Goal: Task Accomplishment & Management: Manage account settings

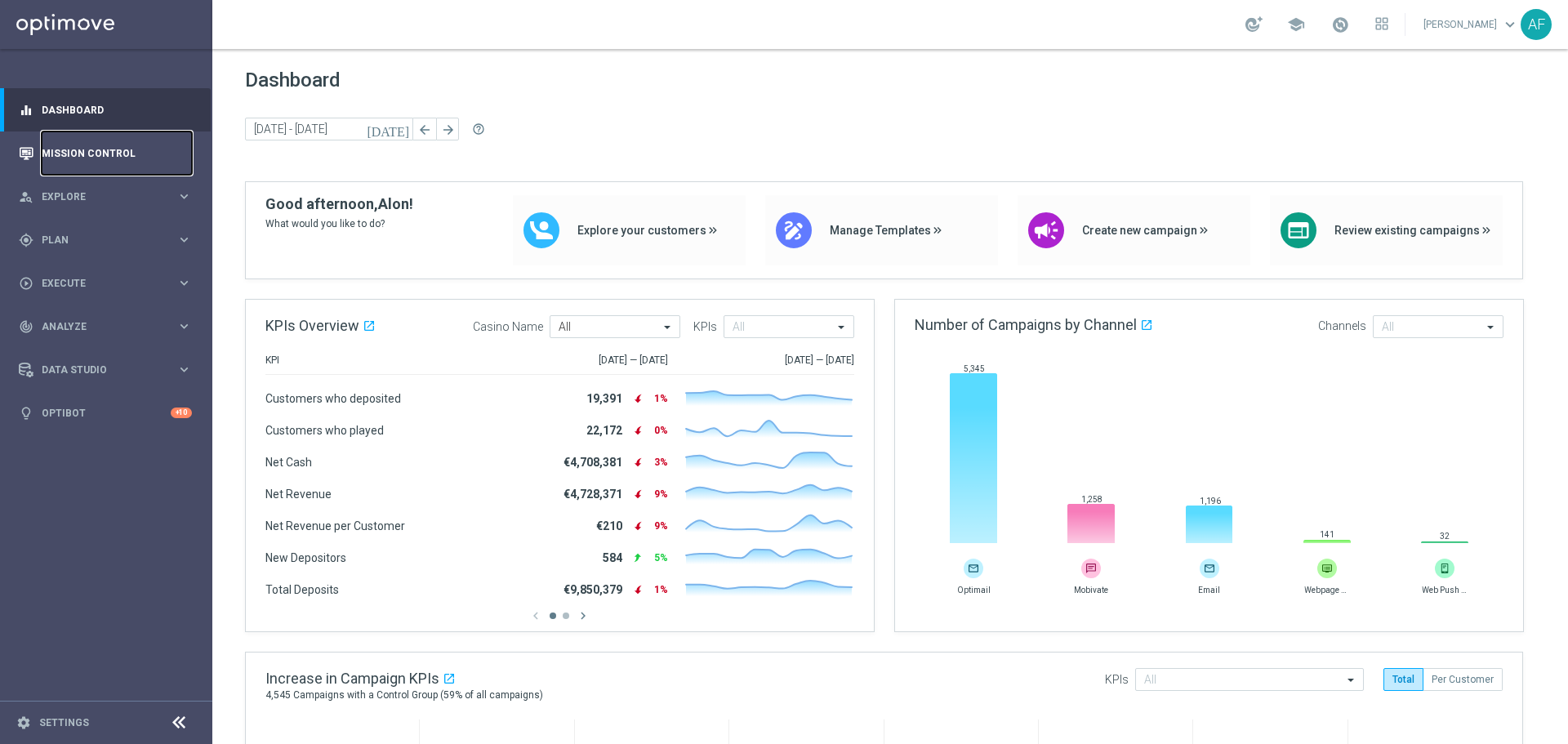
click at [94, 154] on link "Mission Control" at bounding box center [116, 153] width 150 height 43
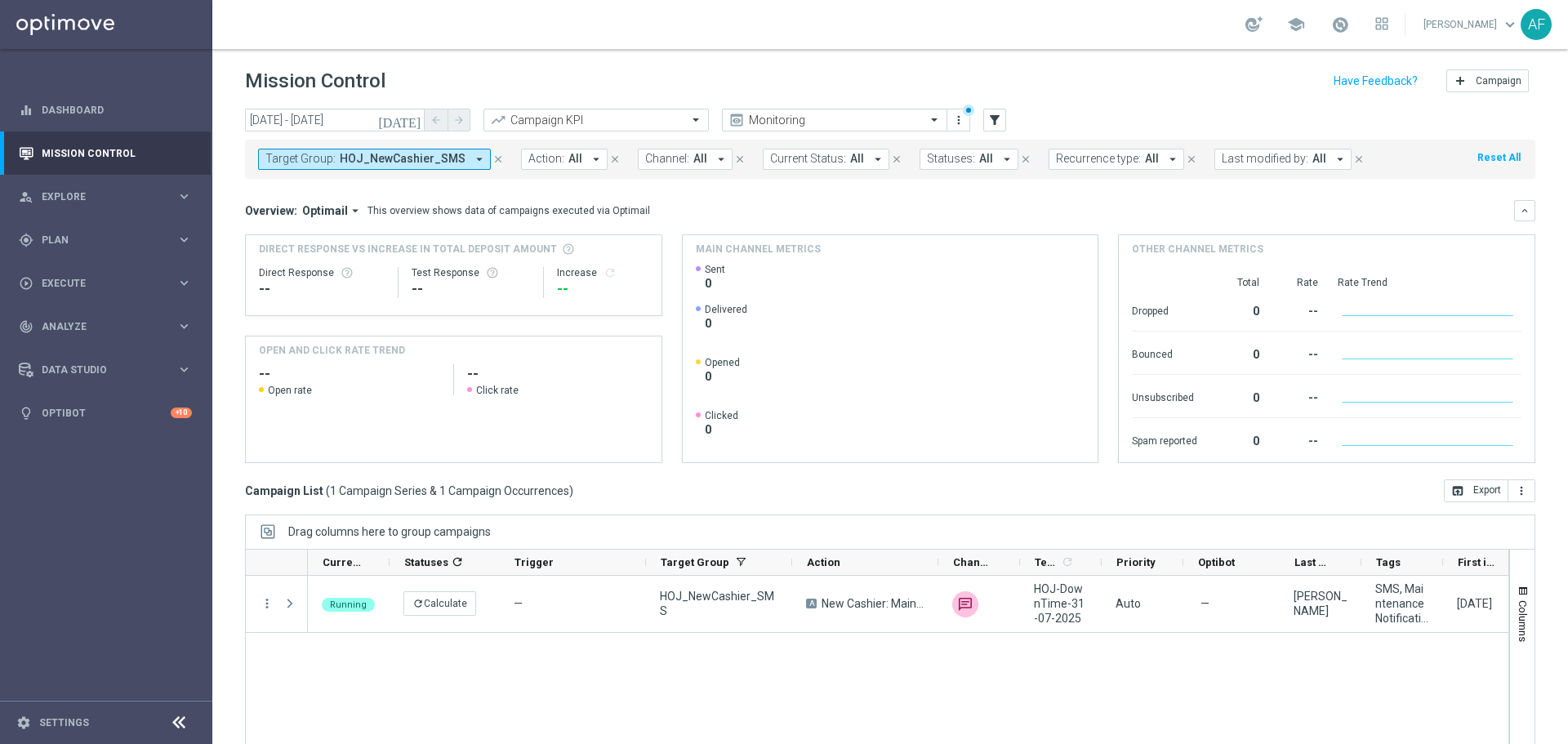
click at [435, 161] on span "HOJ_NewCashier_SMS" at bounding box center [402, 159] width 125 height 14
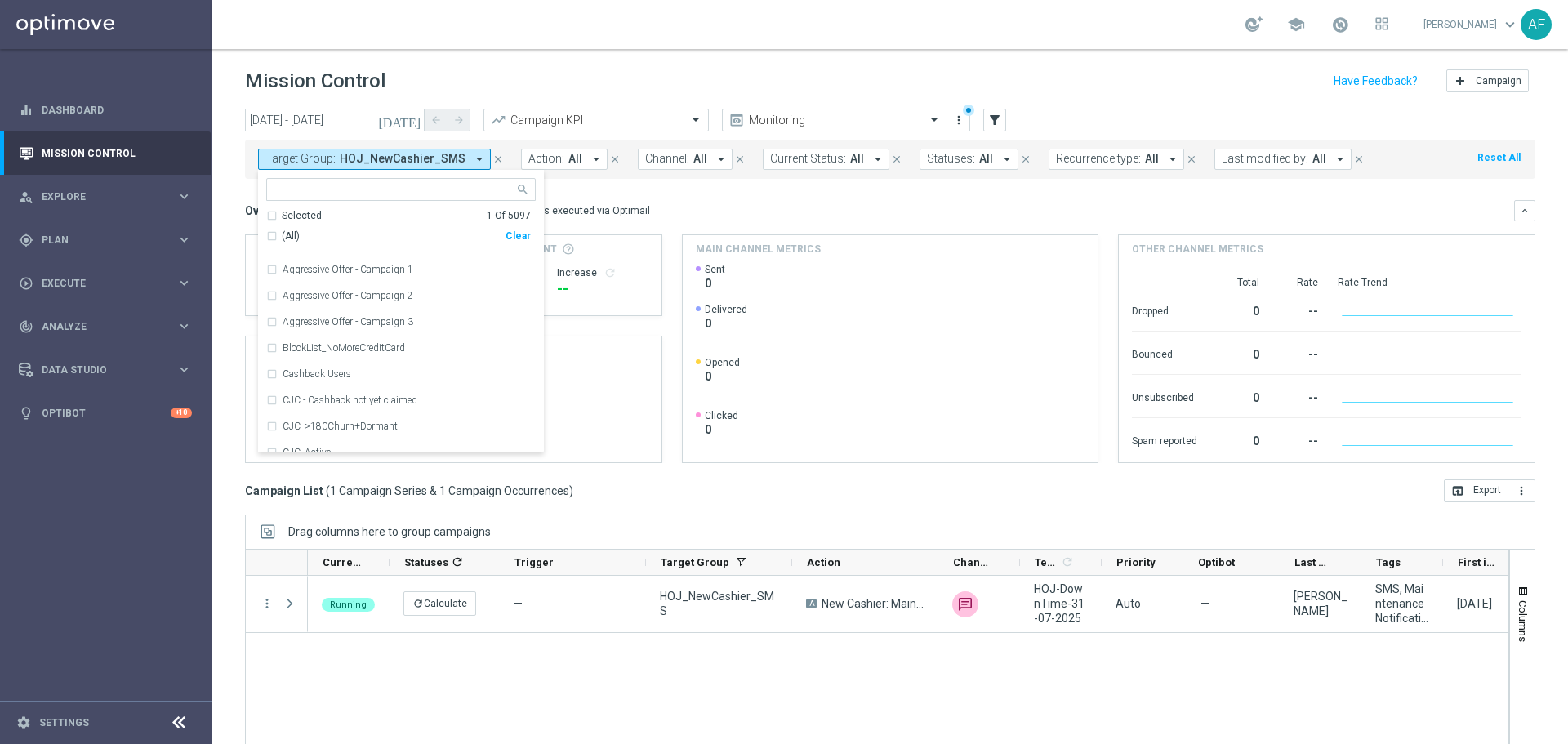
click at [406, 119] on button "[DATE]" at bounding box center [400, 121] width 49 height 25
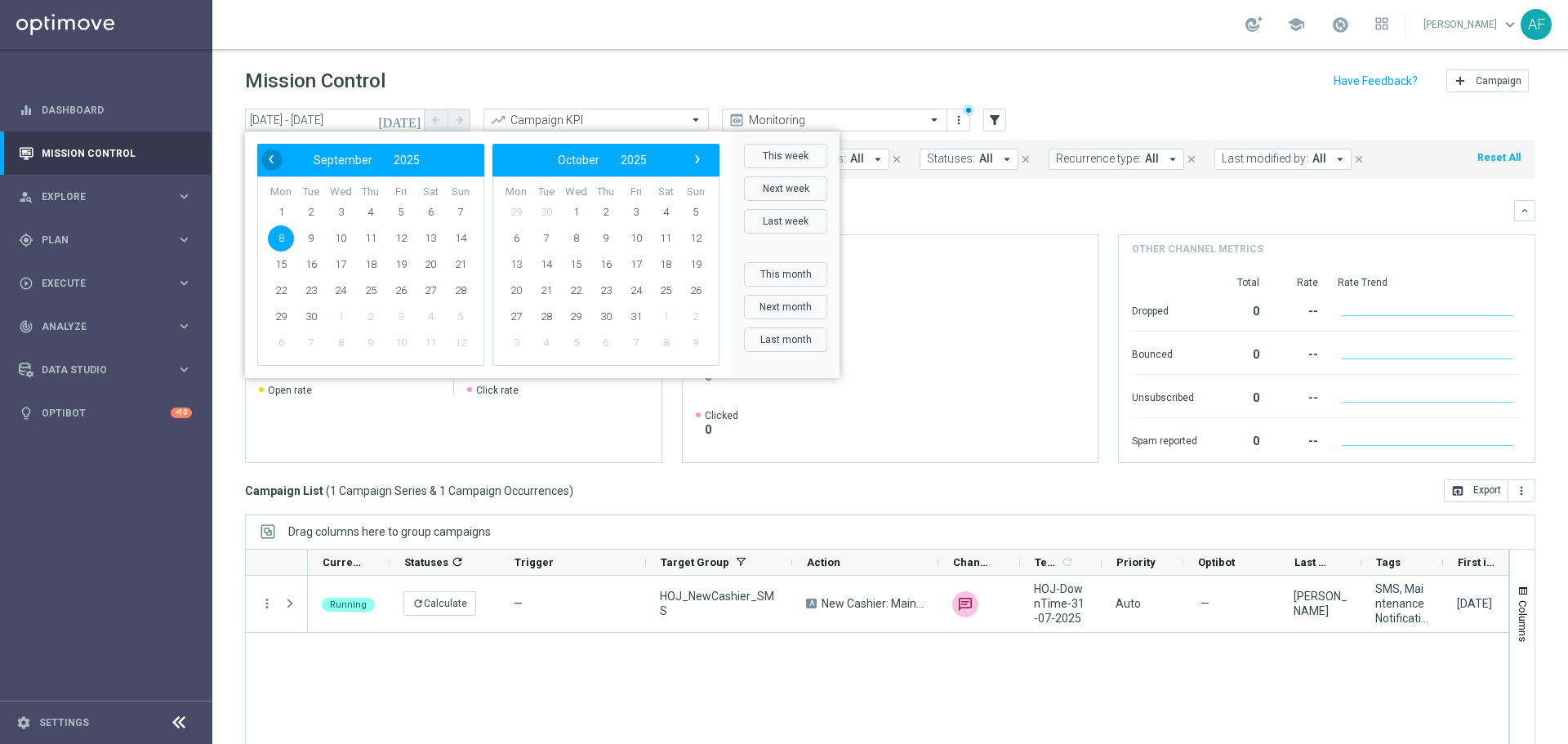
click at [274, 160] on span "‹" at bounding box center [271, 159] width 21 height 21
click at [374, 324] on span "31" at bounding box center [371, 317] width 26 height 26
click at [369, 319] on span "31" at bounding box center [371, 317] width 26 height 26
type input "[DATE] - [DATE]"
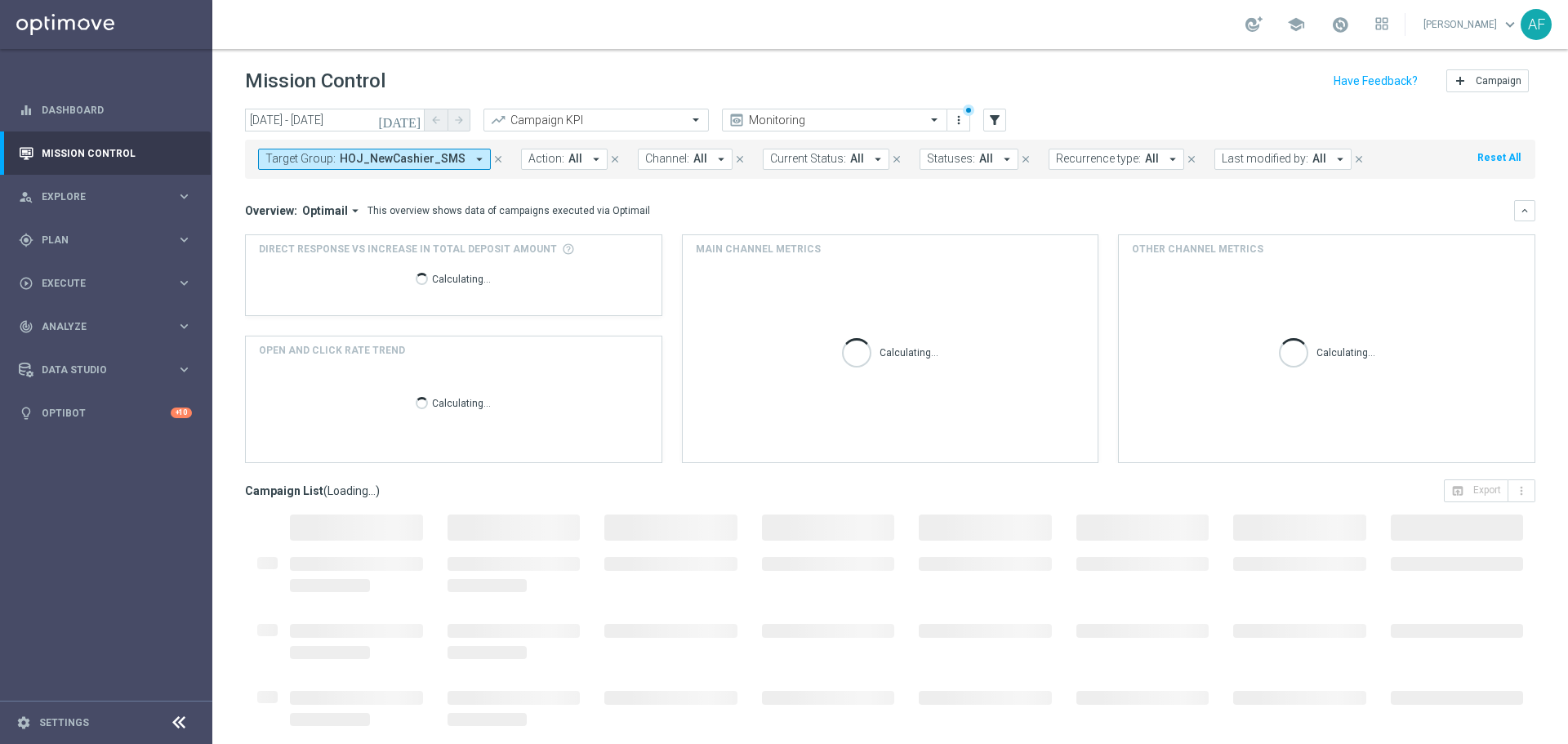
click at [438, 156] on span "HOJ_NewCashier_SMS" at bounding box center [402, 159] width 125 height 14
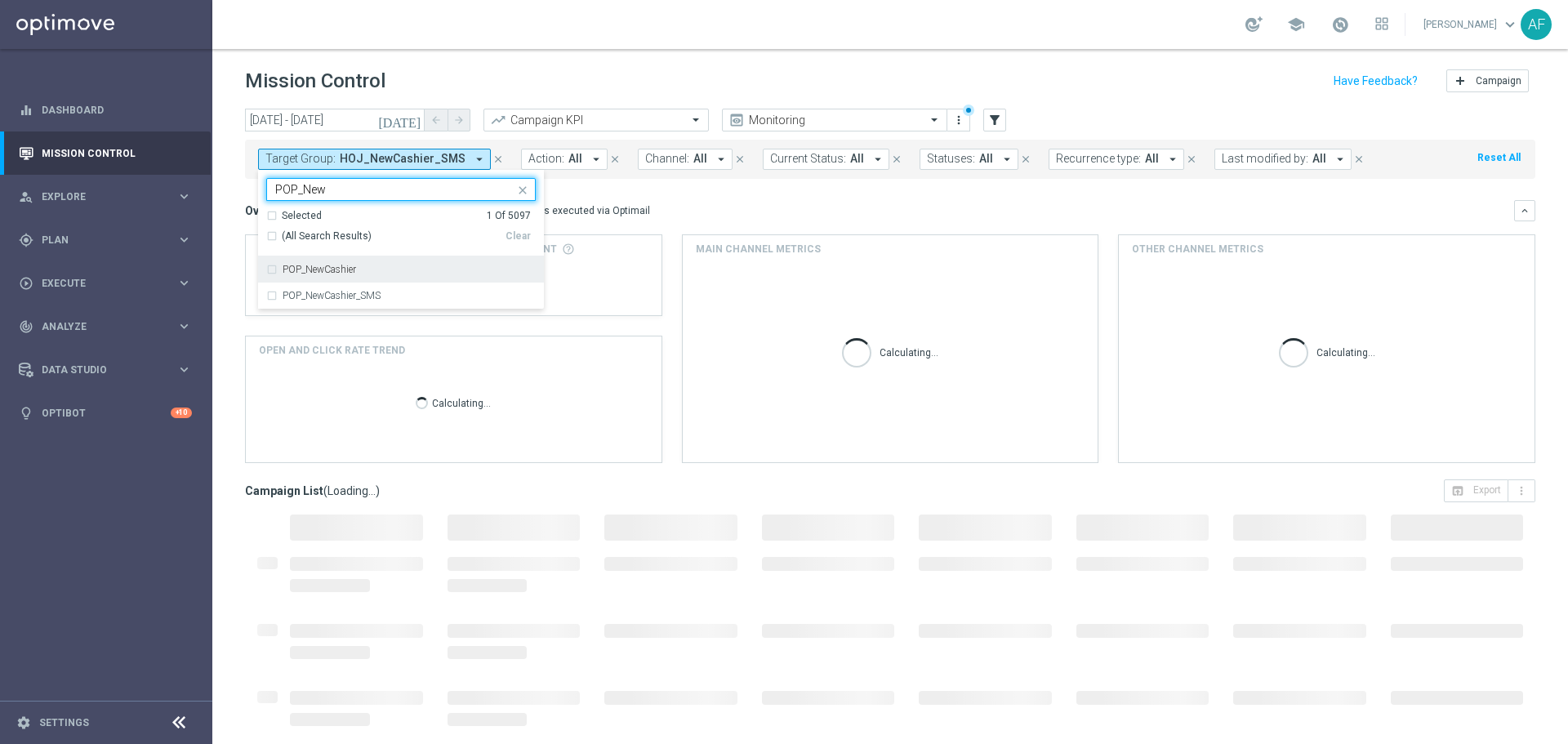
click at [353, 273] on label "POP_NewCashier" at bounding box center [319, 269] width 74 height 10
type input "POP_New"
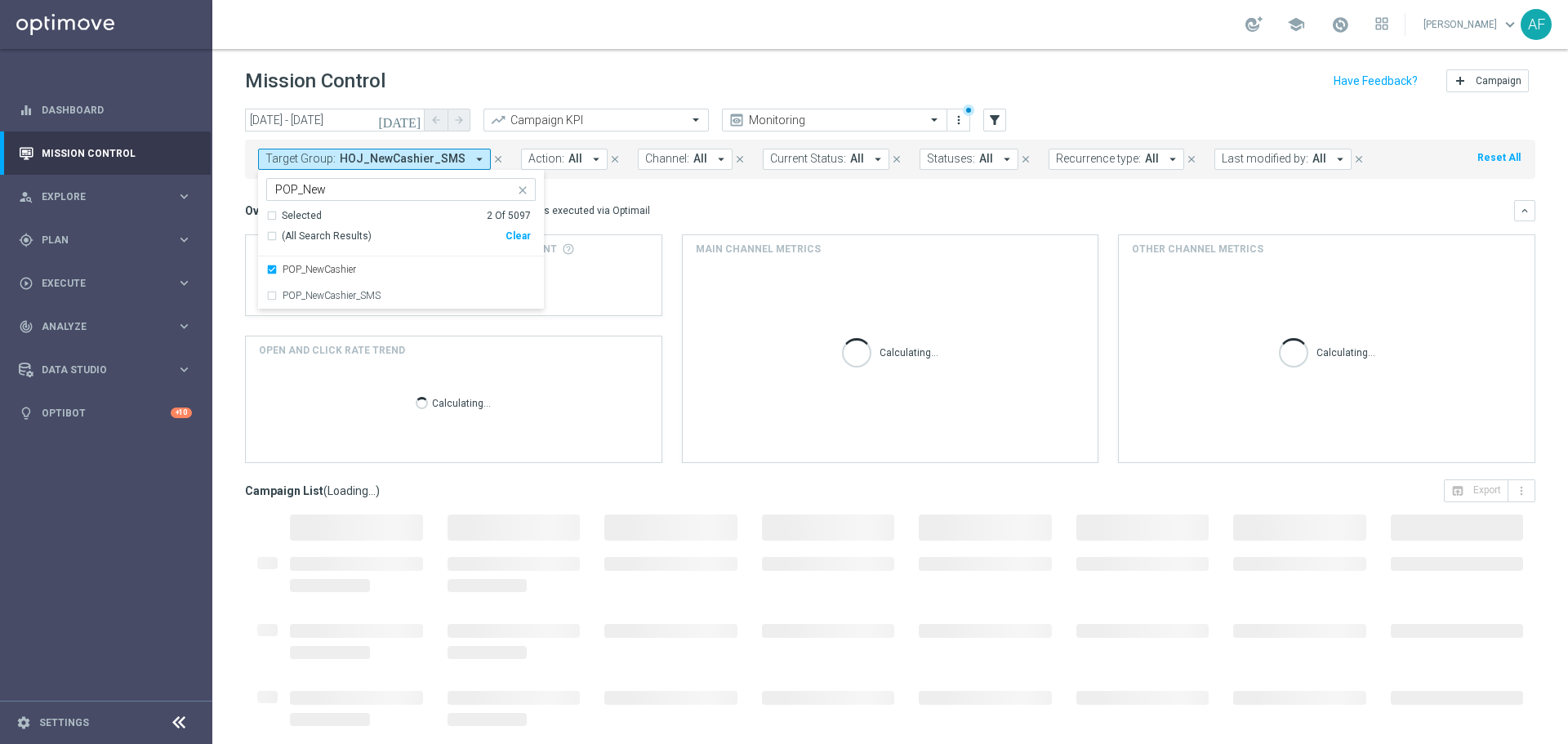
click at [700, 209] on div "Overview: Optimail arrow_drop_down This overview shows data of campaigns execut…" at bounding box center [879, 211] width 1269 height 15
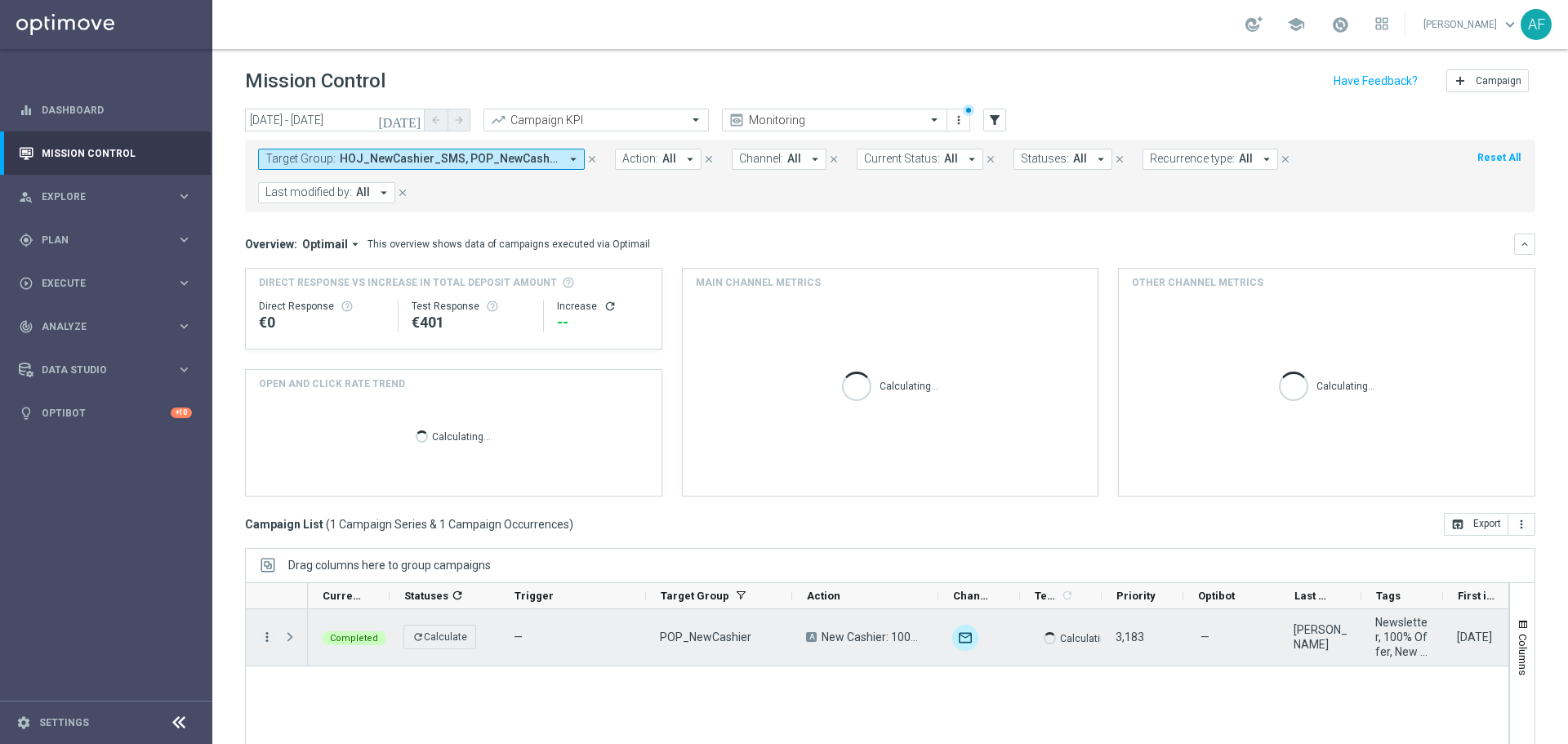
click at [267, 567] on icon "more_vert" at bounding box center [267, 637] width 15 height 15
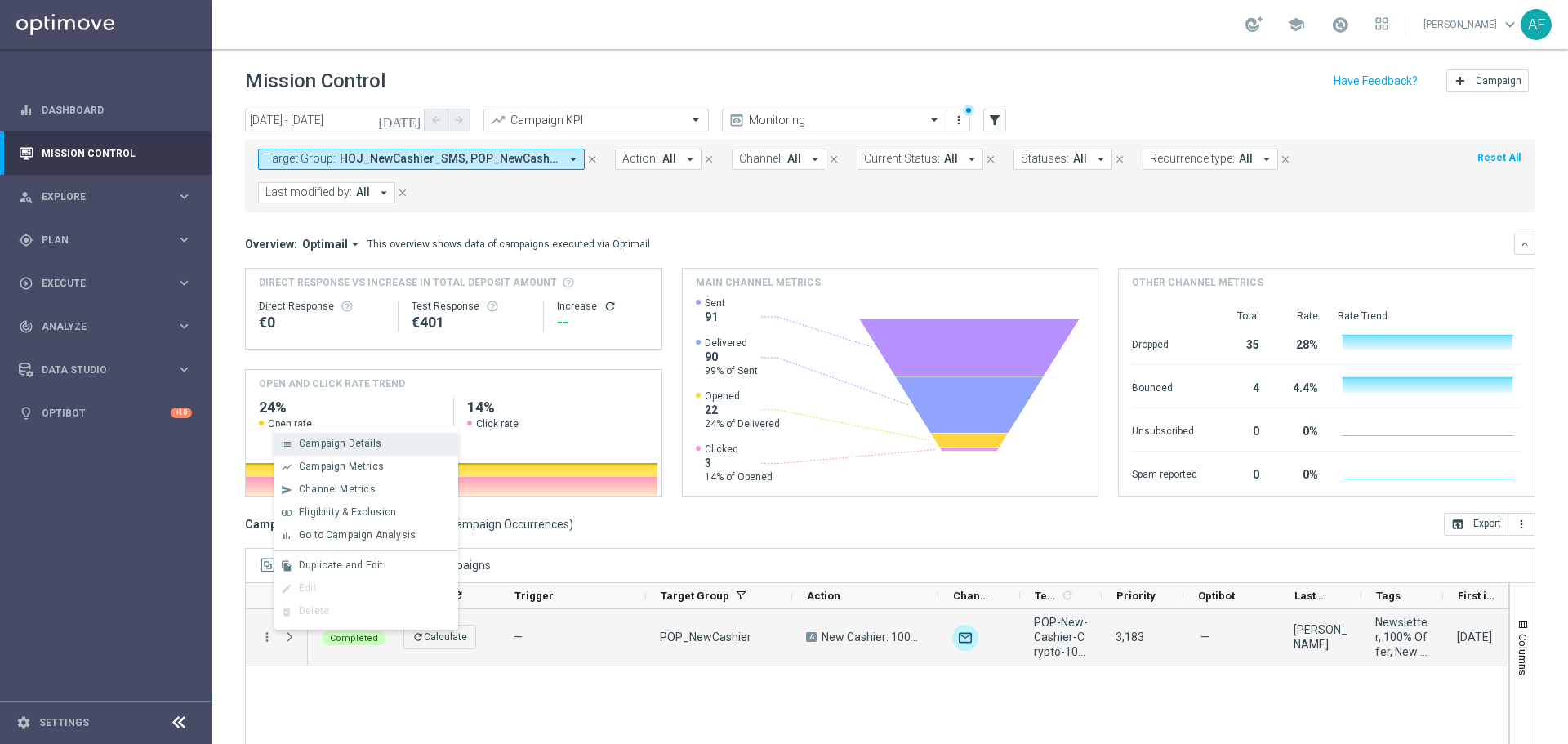
click at [353, 447] on span "Campaign Details" at bounding box center [340, 443] width 82 height 11
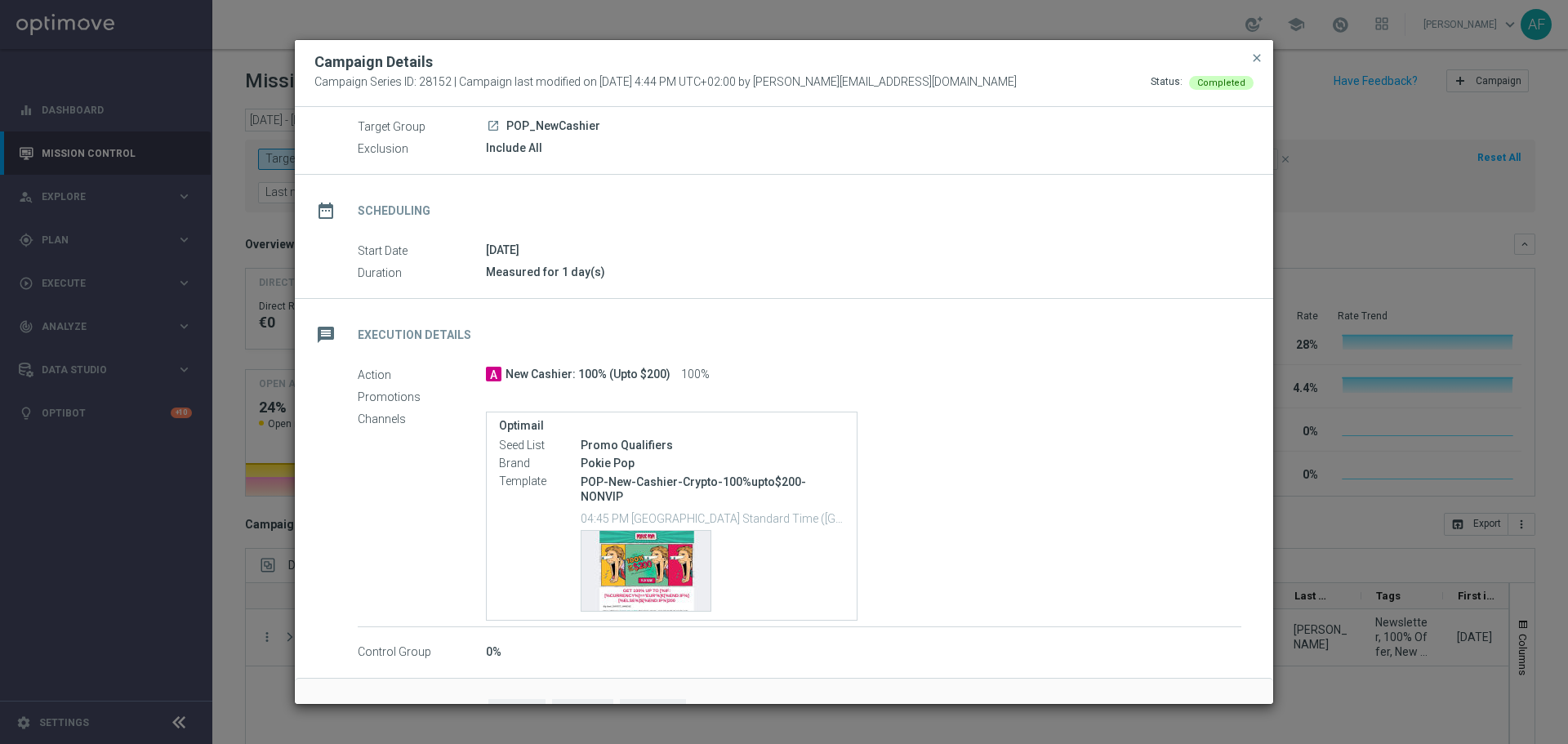
scroll to position [82, 0]
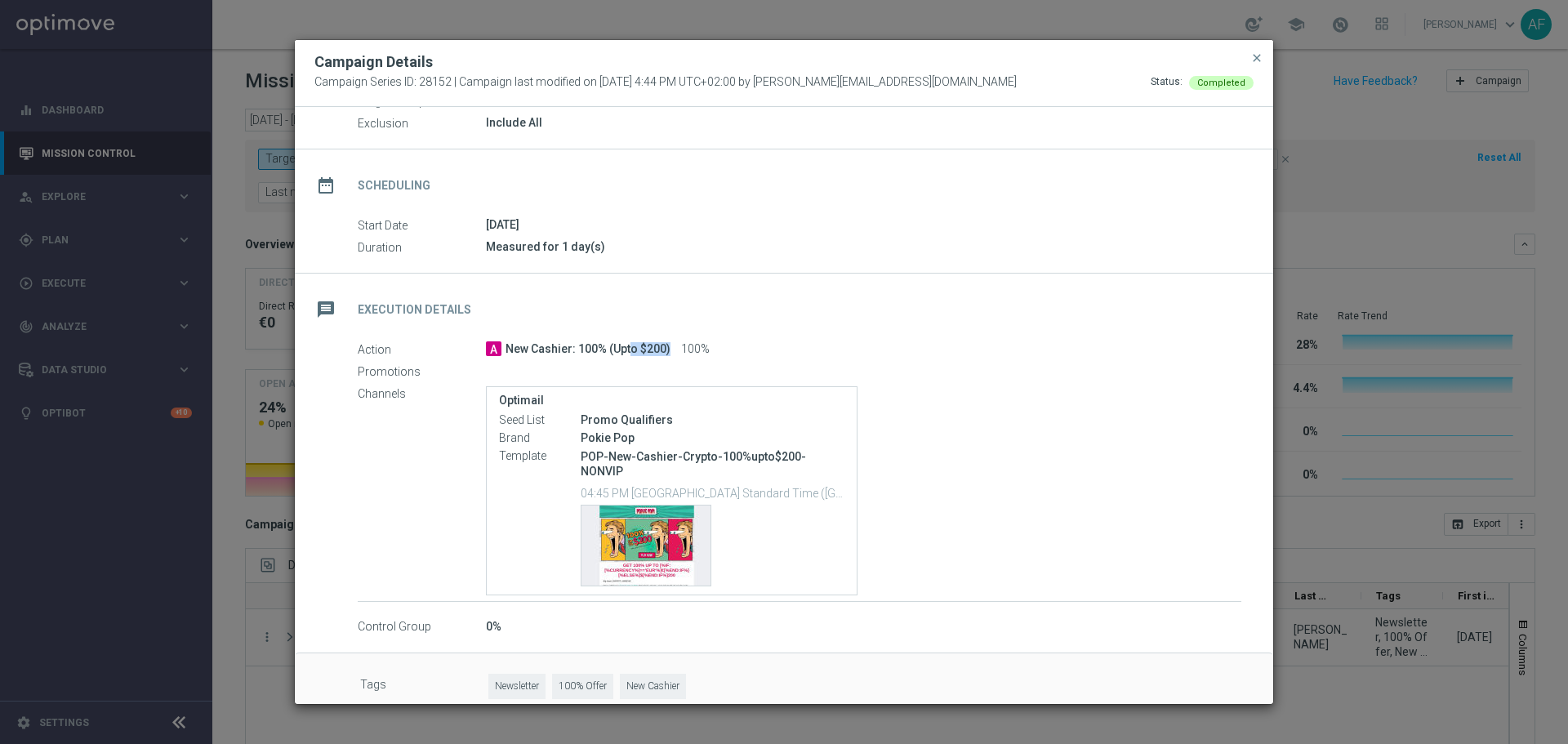
drag, startPoint x: 575, startPoint y: 346, endPoint x: 673, endPoint y: 348, distance: 98.0
click at [673, 348] on div "A New Cashier: 100% (Upto $200) 100%" at bounding box center [863, 348] width 755 height 17
click at [646, 549] on div "Template preview" at bounding box center [645, 545] width 129 height 80
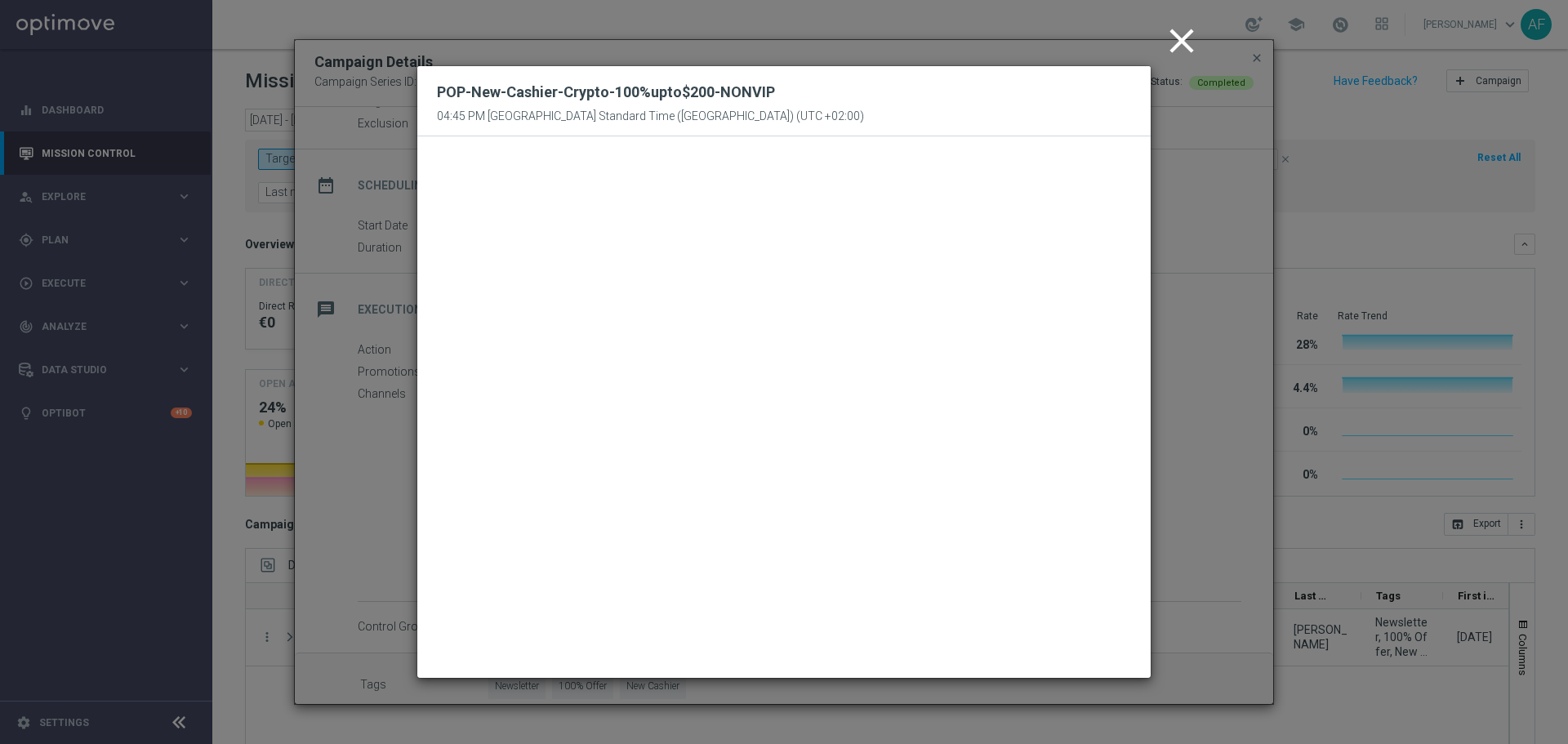
click at [1187, 42] on icon "close" at bounding box center [1181, 40] width 41 height 41
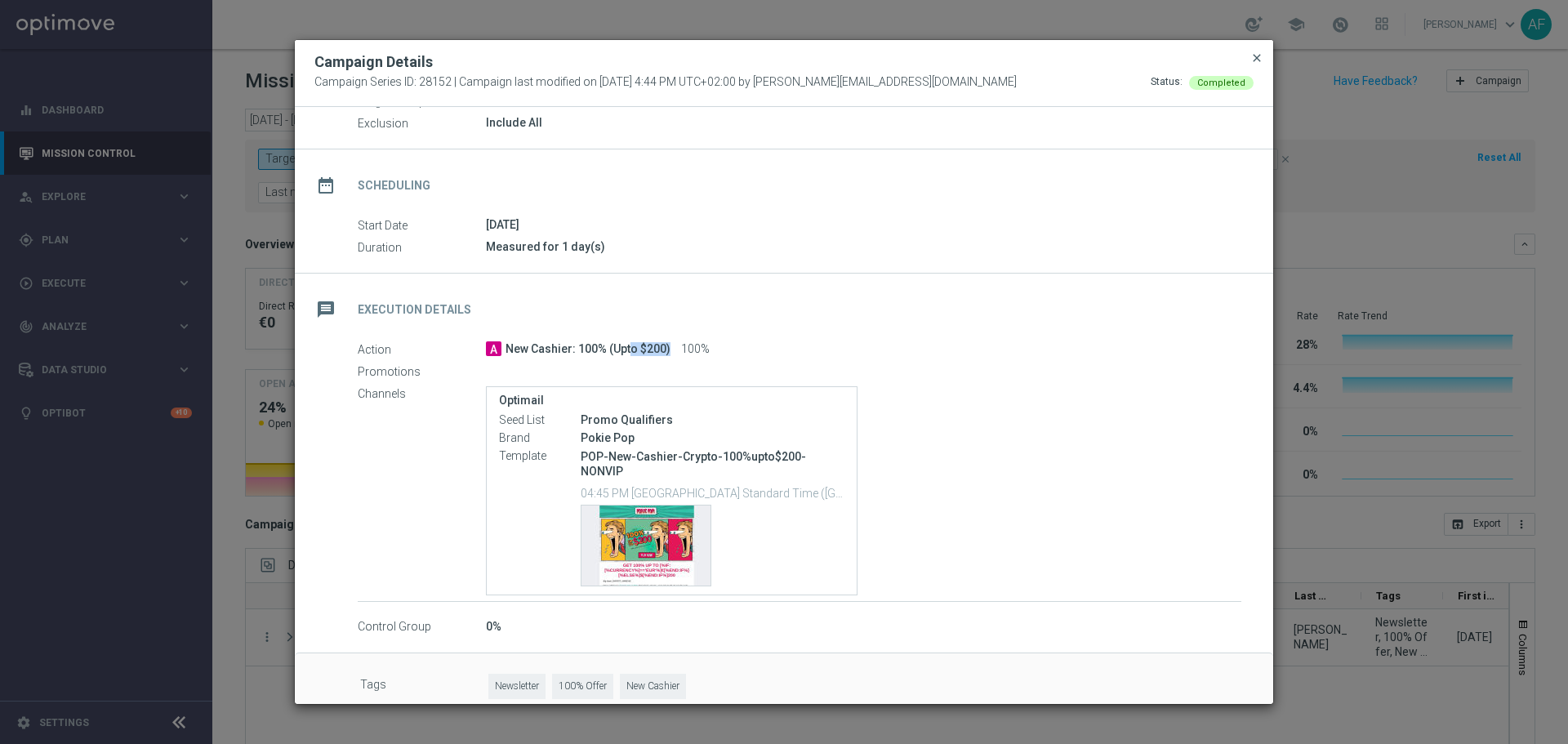
click at [1253, 58] on span "close" at bounding box center [1257, 58] width 13 height 13
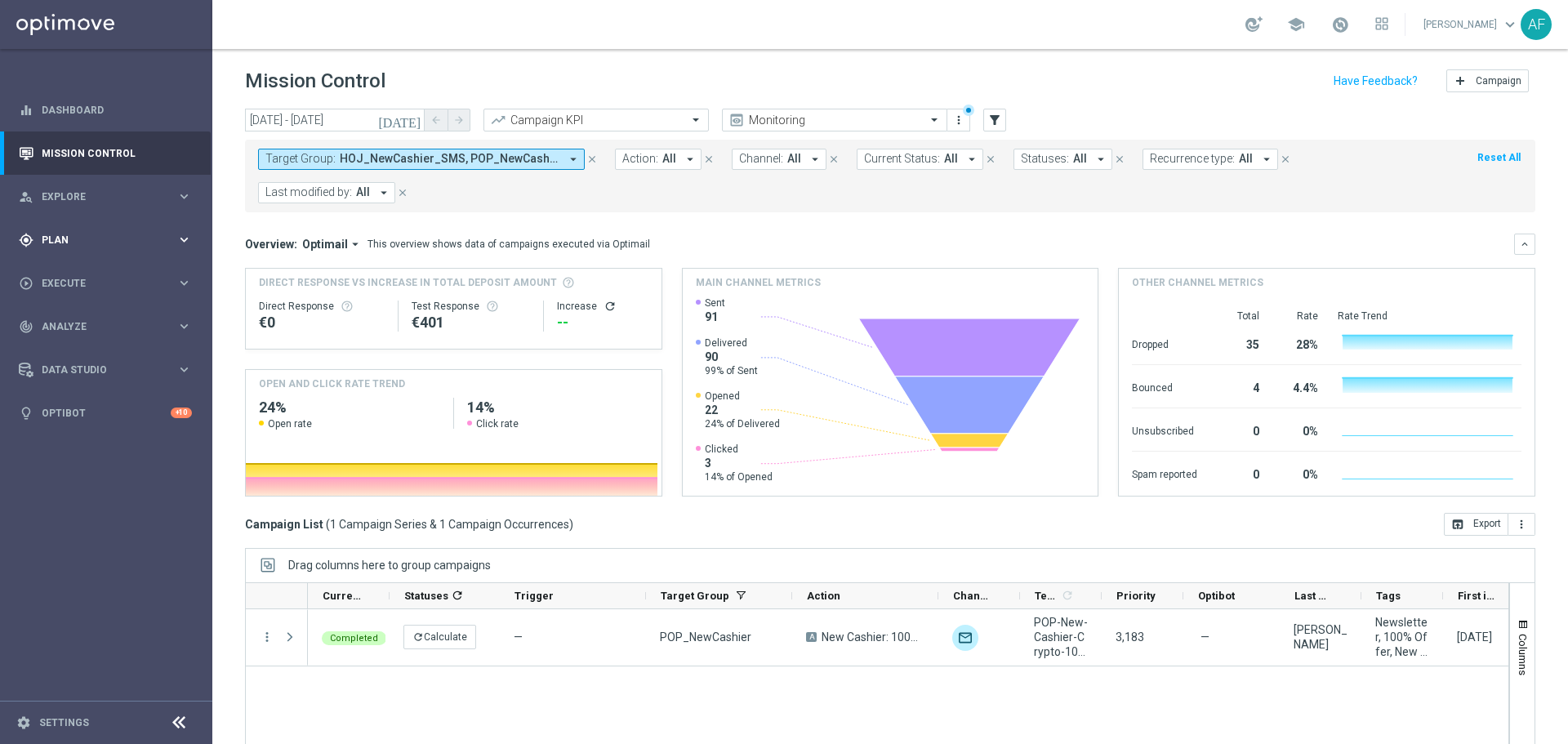
drag, startPoint x: 117, startPoint y: 244, endPoint x: 117, endPoint y: 259, distance: 15.0
click at [117, 244] on span "Plan" at bounding box center [109, 240] width 135 height 10
click at [98, 274] on link "Target Groups" at bounding box center [105, 273] width 127 height 13
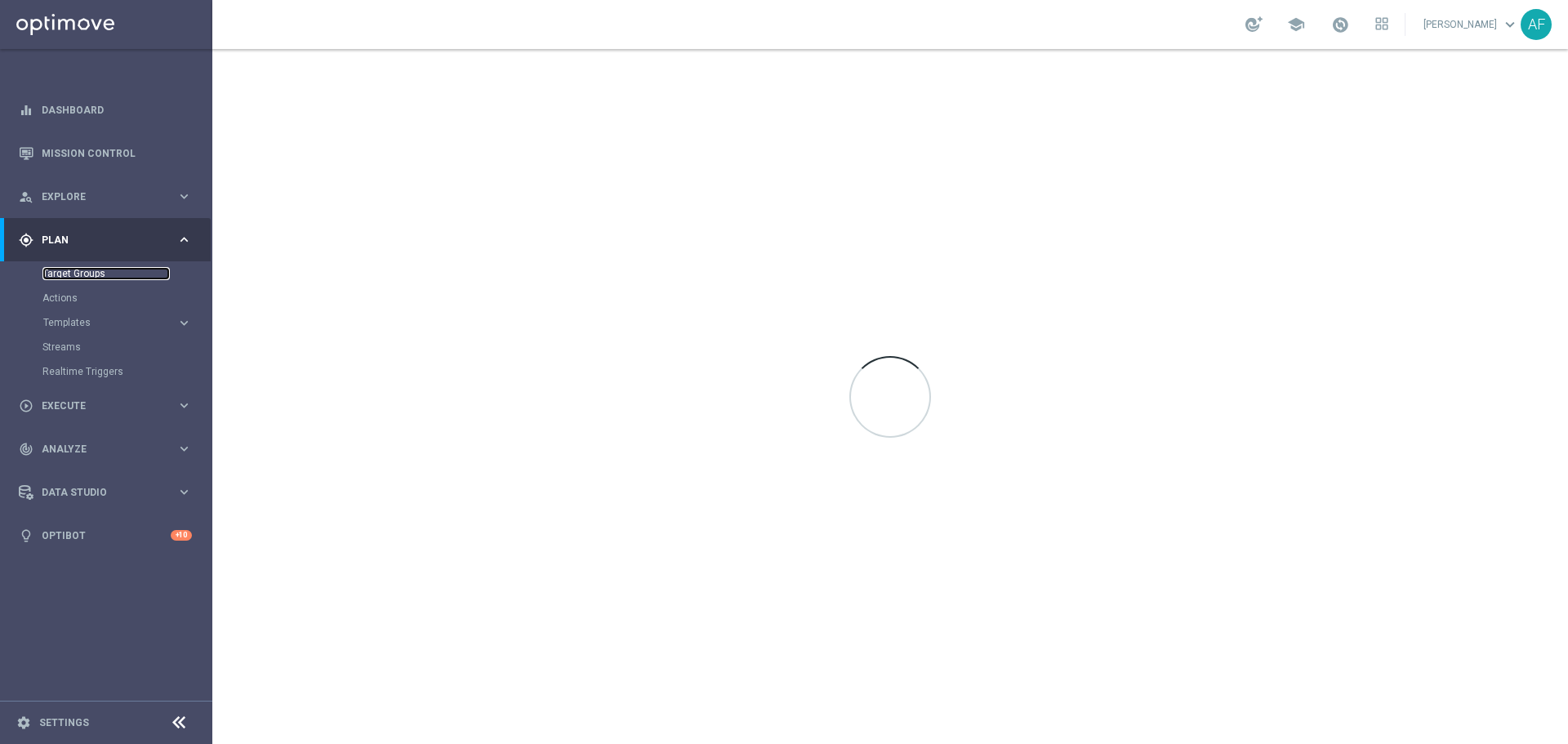
click at [89, 273] on link "Target Groups" at bounding box center [105, 273] width 127 height 13
click at [84, 273] on link "Target Groups" at bounding box center [105, 273] width 127 height 13
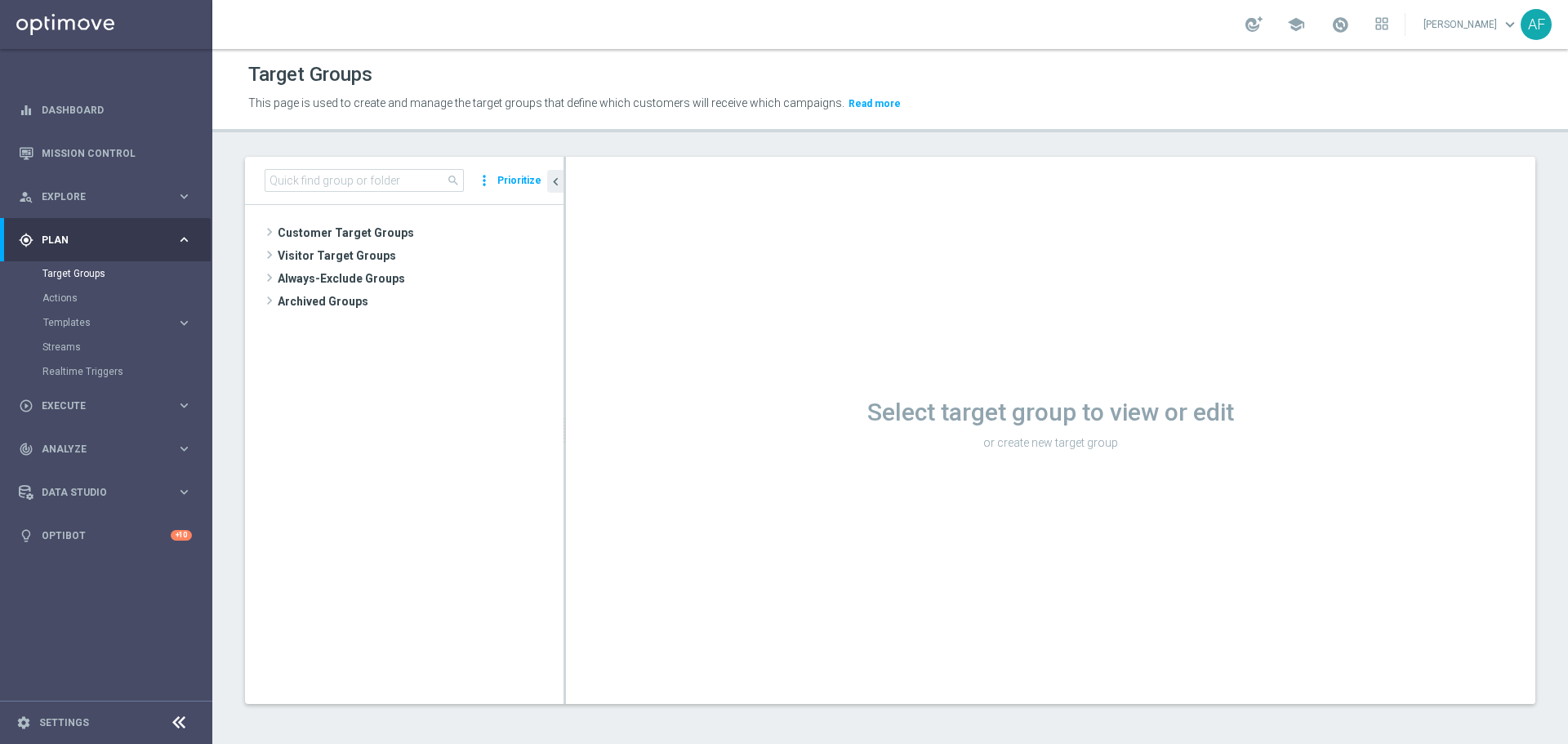
click at [161, 239] on span "Plan" at bounding box center [109, 240] width 135 height 10
click at [352, 183] on input at bounding box center [364, 181] width 199 height 23
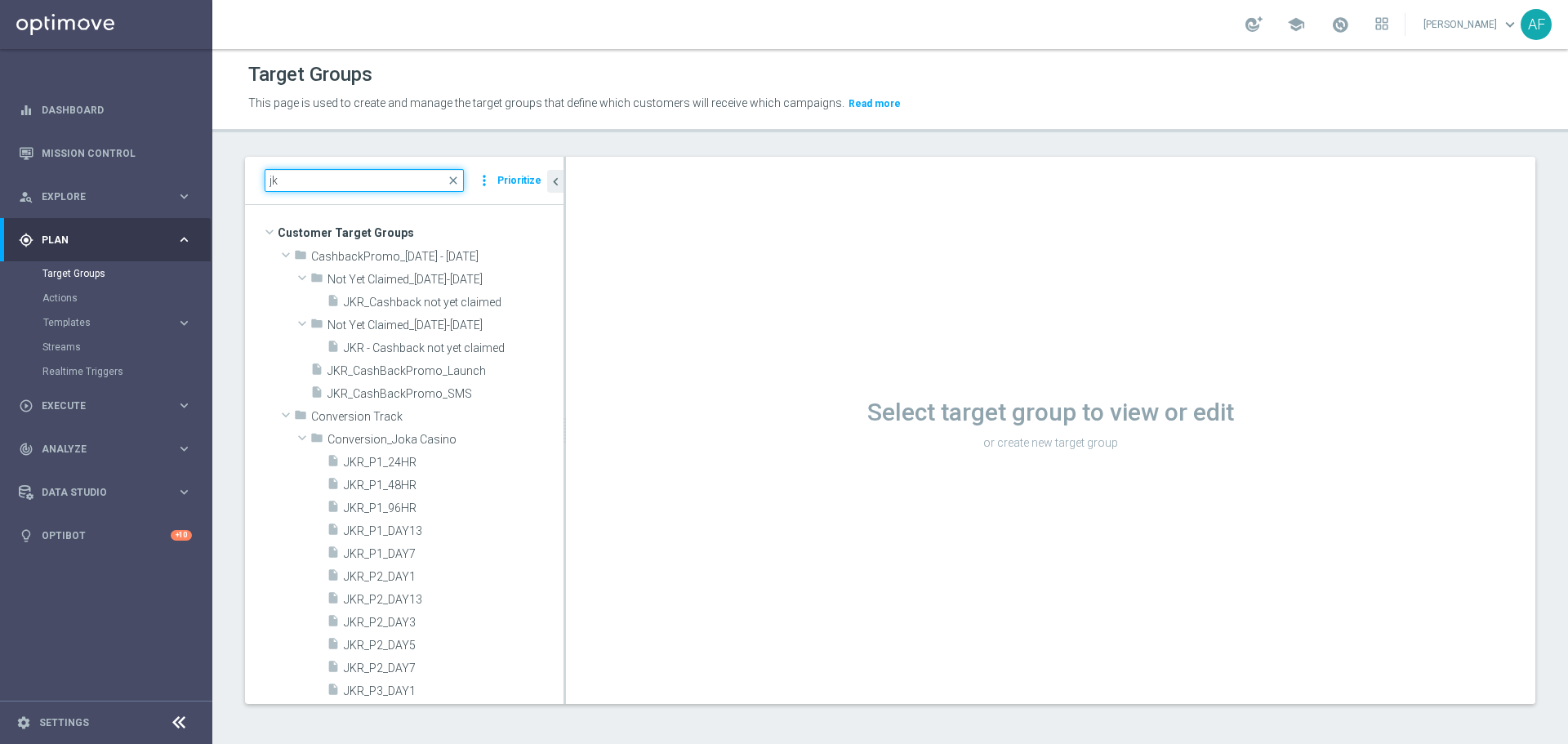
type input "j"
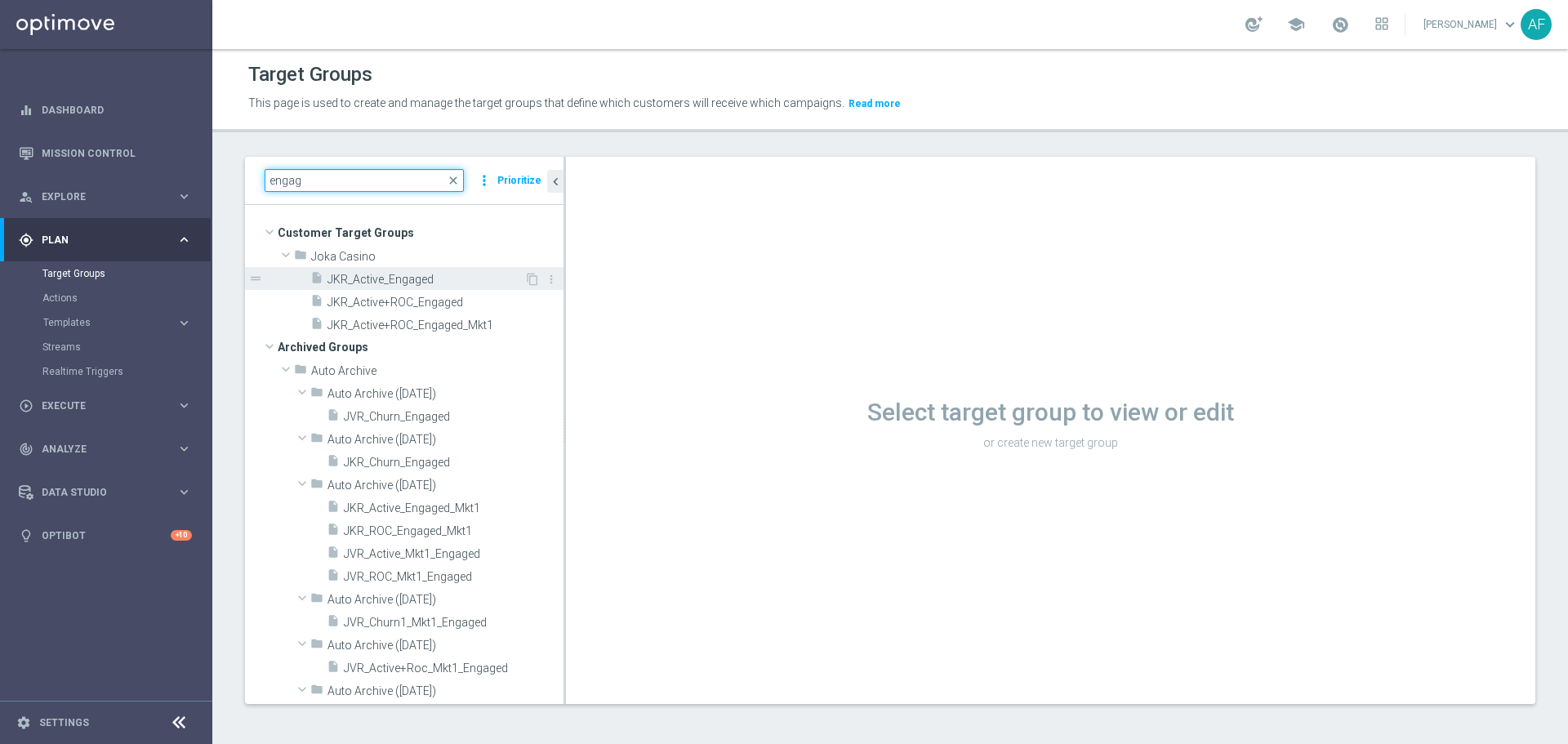
type input "engag"
click at [388, 279] on span "JKR_Active_Engaged" at bounding box center [425, 280] width 196 height 14
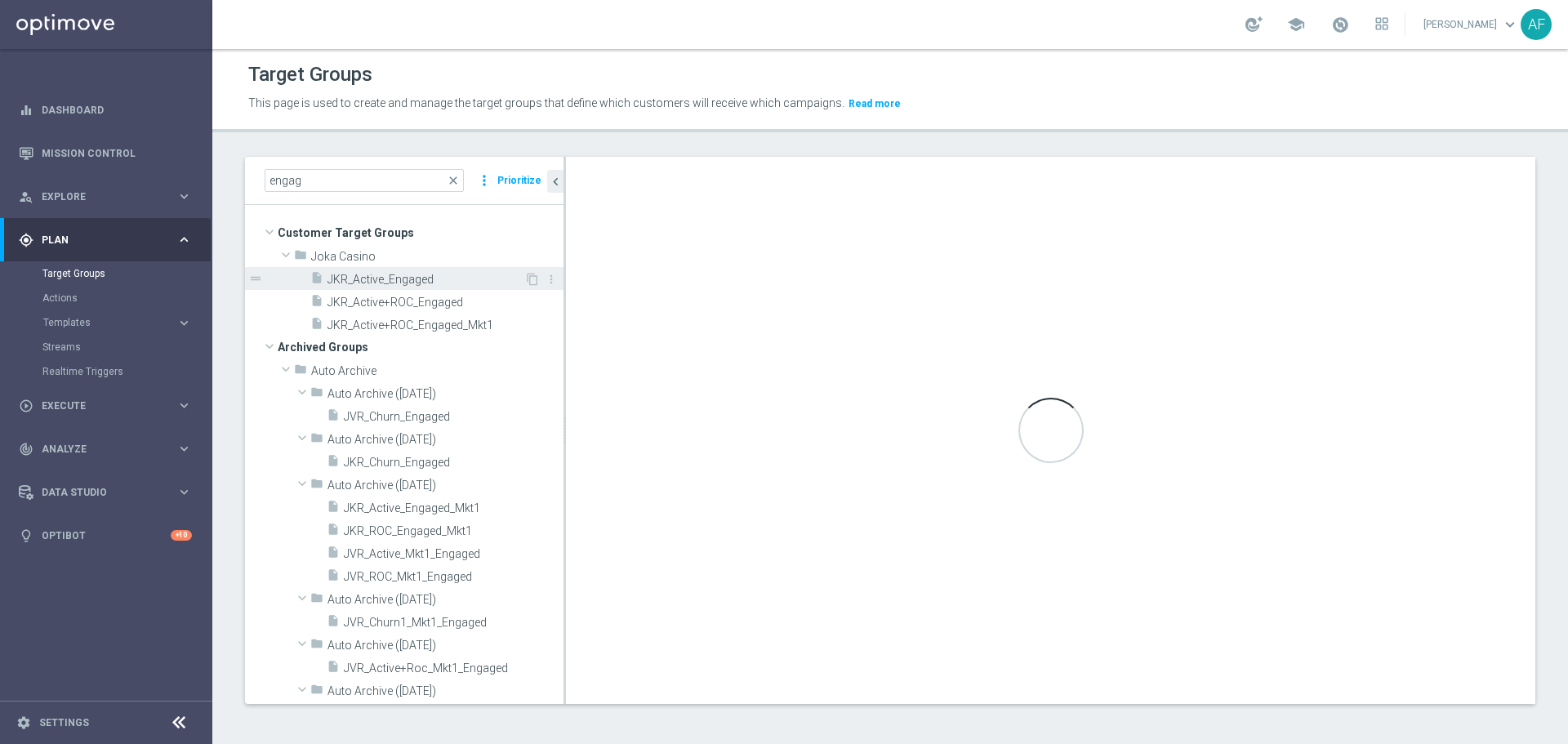
click at [481, 278] on span "JKR_Active_Engaged" at bounding box center [425, 280] width 196 height 14
click at [399, 276] on span "JKR_Active_Engaged" at bounding box center [425, 280] width 196 height 14
click at [408, 296] on span "JKR_Active+ROC_Engaged" at bounding box center [425, 303] width 196 height 14
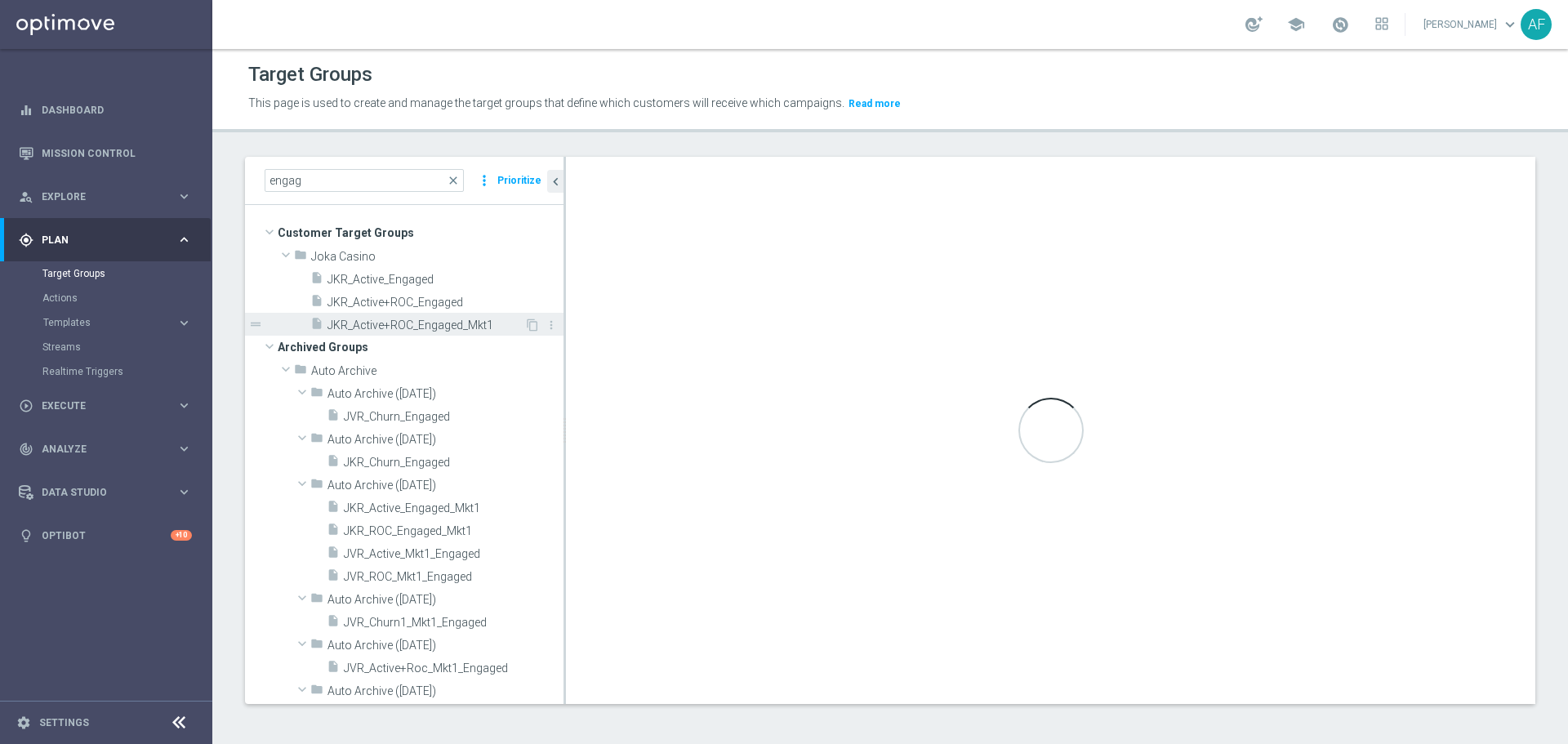
click at [410, 320] on span "JKR_Active+ROC_Engaged_Mkt1" at bounding box center [425, 326] width 196 height 14
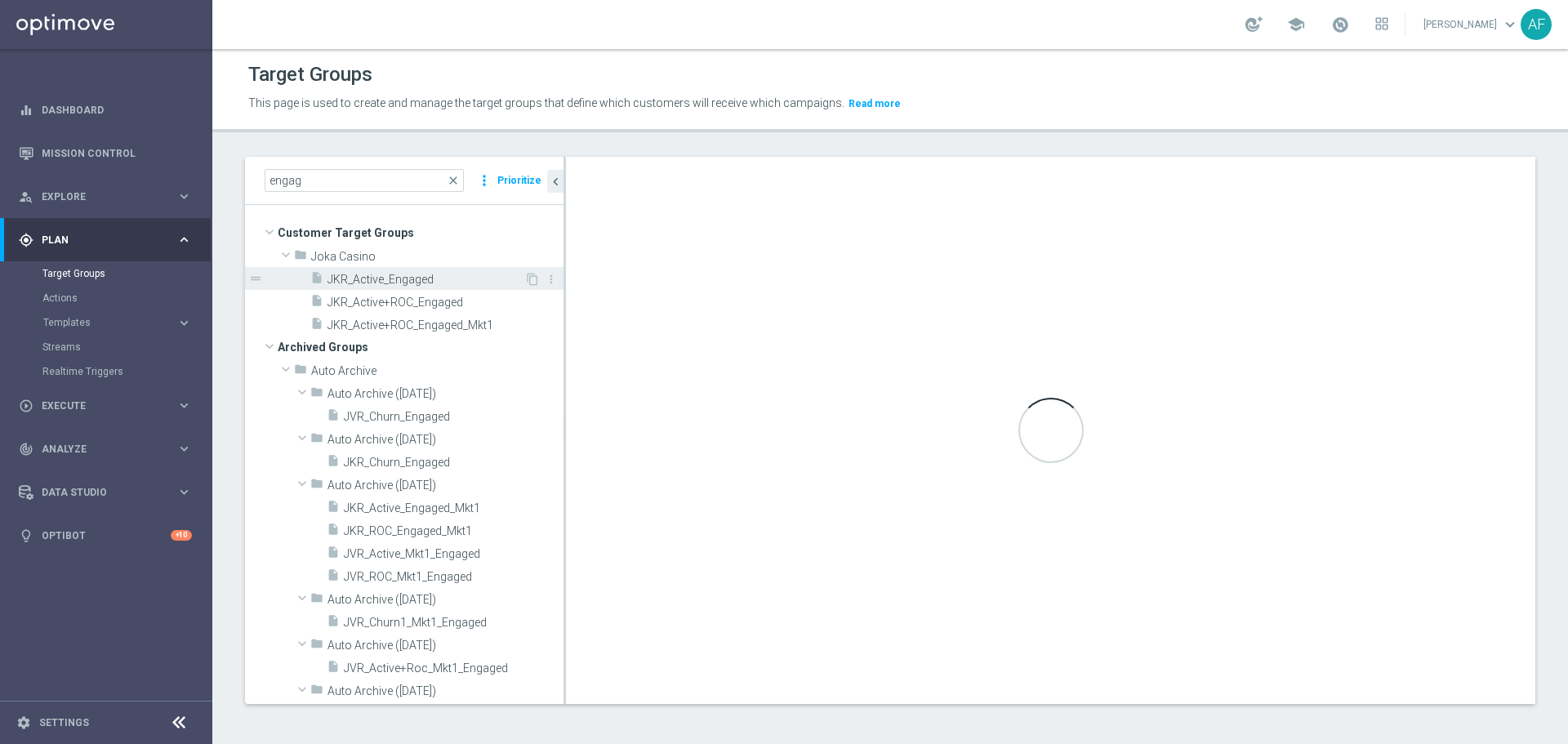
click at [408, 279] on span "JKR_Active_Engaged" at bounding box center [425, 280] width 196 height 14
click at [396, 280] on span "JKR_Active_Engaged" at bounding box center [425, 280] width 196 height 14
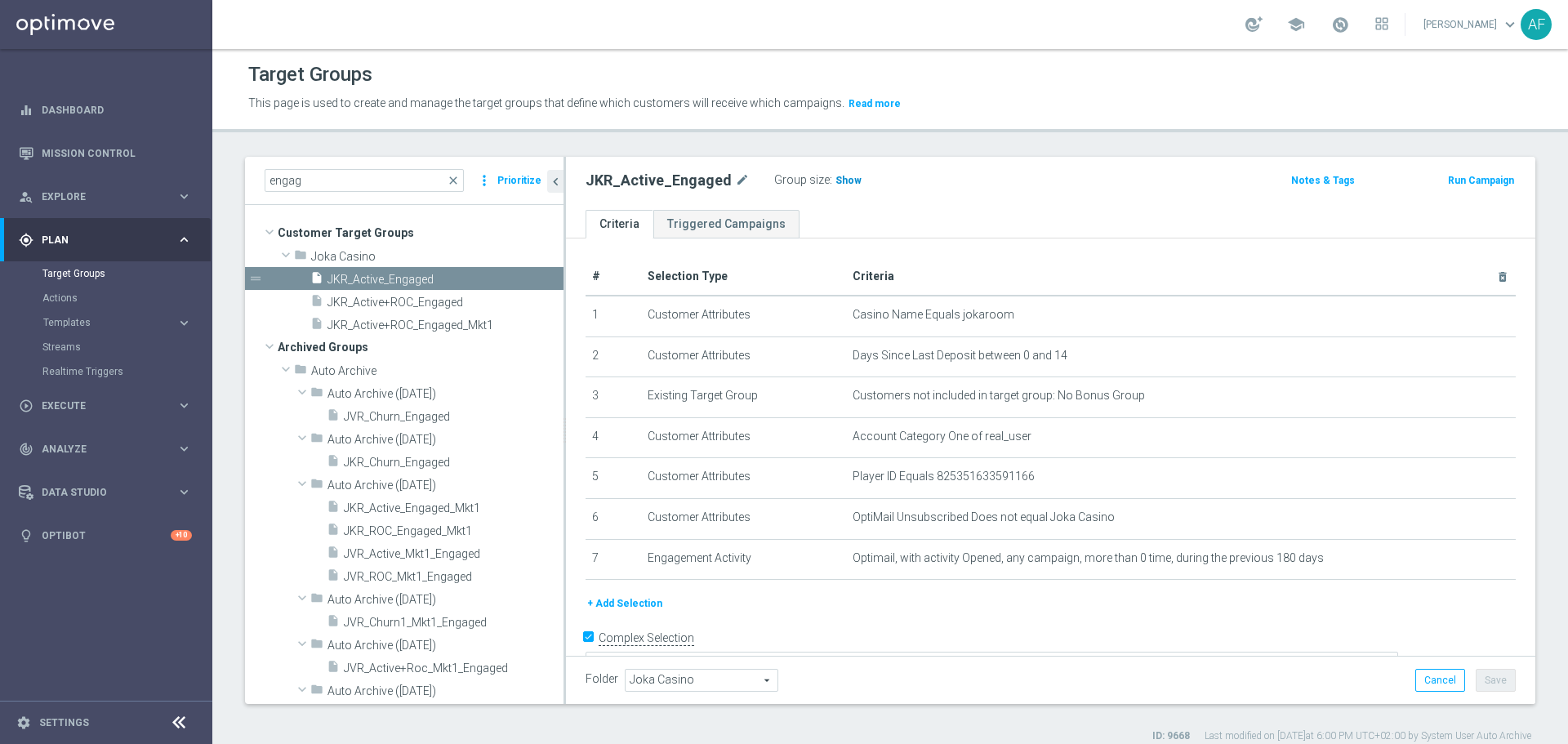
click at [837, 185] on span "Show" at bounding box center [849, 180] width 26 height 11
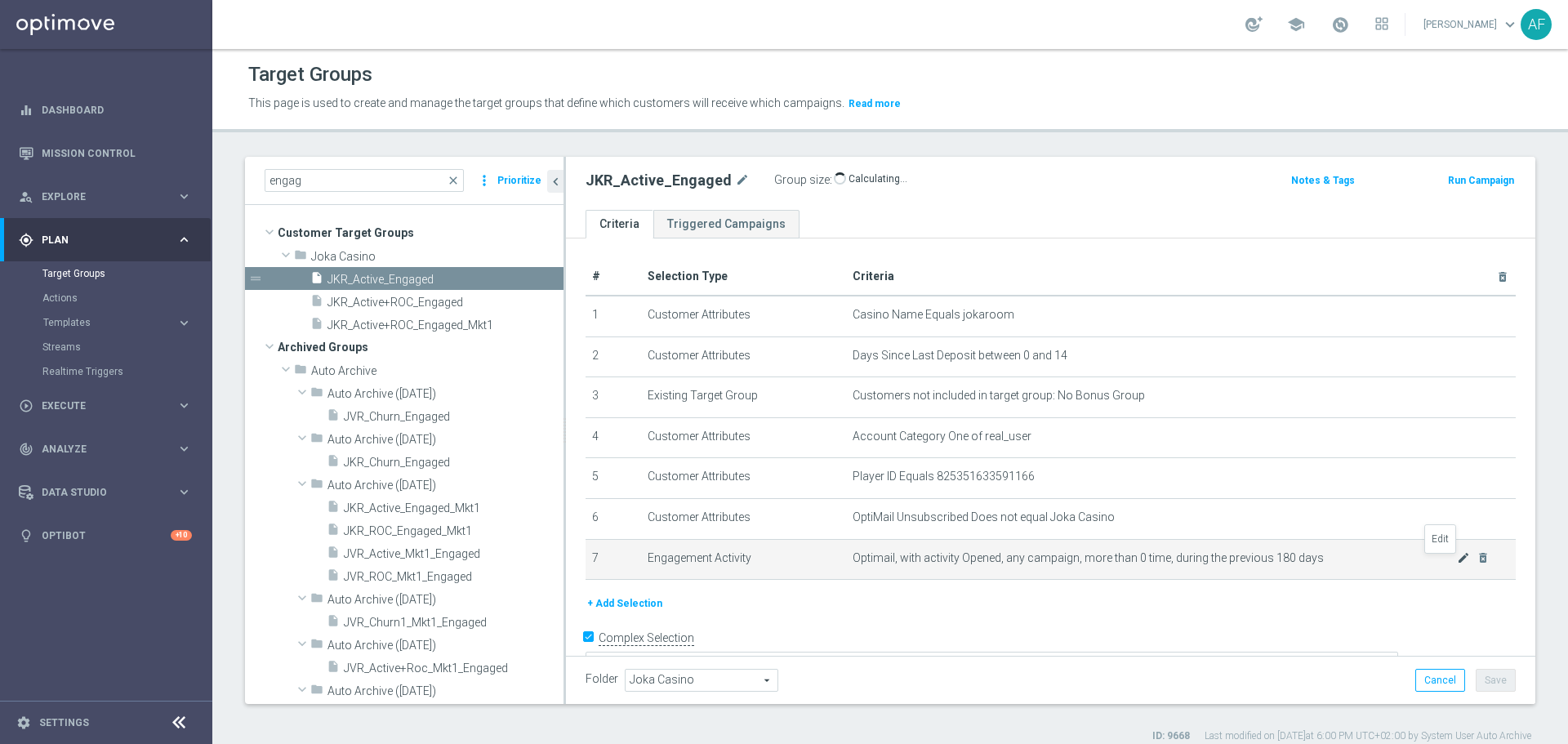
click at [1253, 563] on icon "mode_edit" at bounding box center [1463, 557] width 13 height 13
